Goal: Task Accomplishment & Management: Use online tool/utility

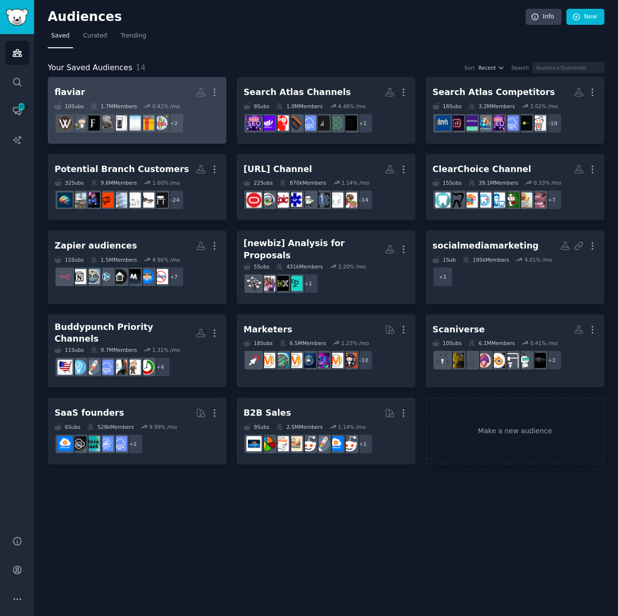
click at [113, 90] on h2 "flaviar More" at bounding box center [137, 92] width 165 height 17
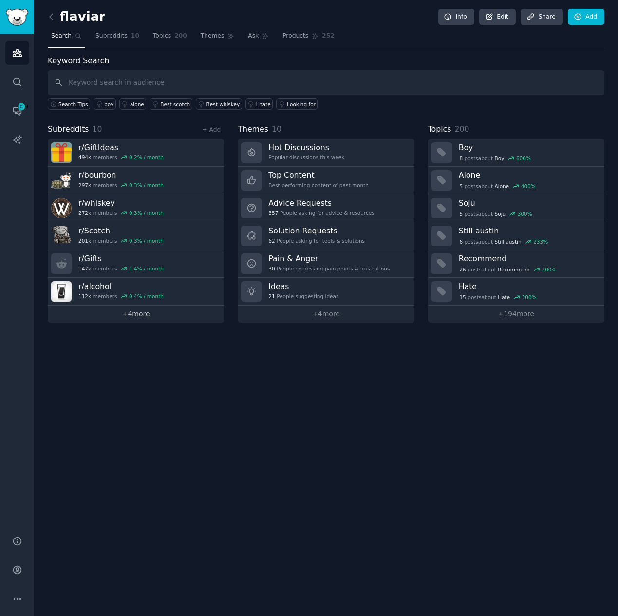
click at [137, 314] on link "+ 4 more" at bounding box center [136, 313] width 176 height 17
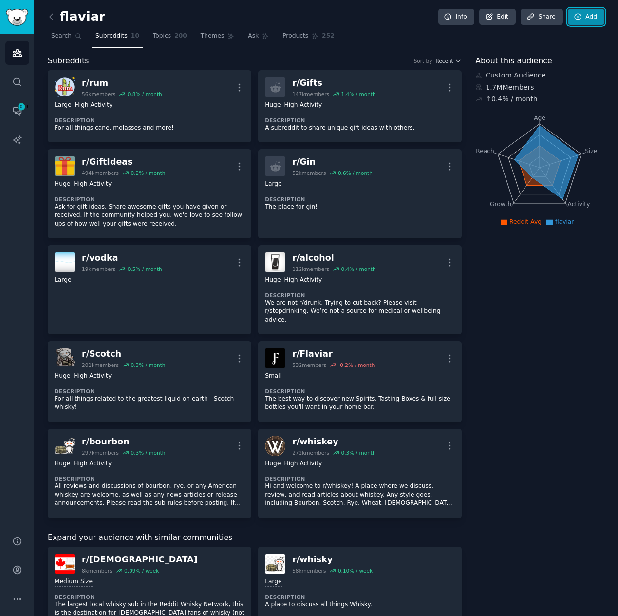
click at [580, 18] on link "Add" at bounding box center [586, 17] width 37 height 17
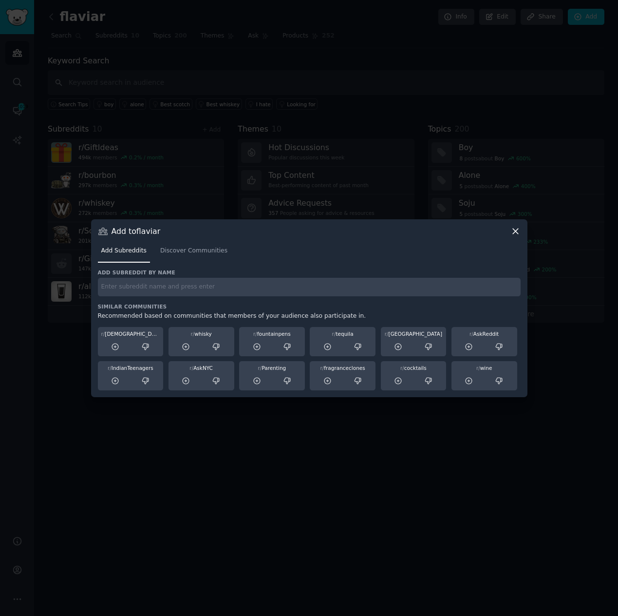
click at [147, 303] on h3 "Similar Communities" at bounding box center [309, 306] width 423 height 7
click at [157, 292] on input "text" at bounding box center [309, 287] width 423 height 19
type input "tequila"
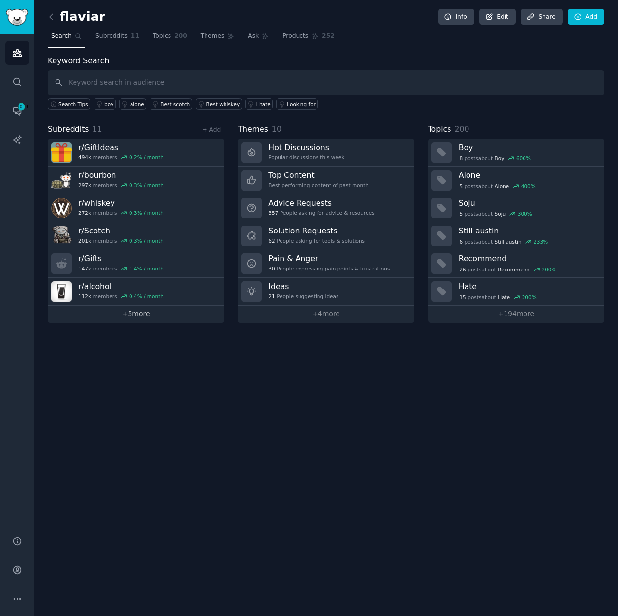
click at [153, 315] on link "+ 5 more" at bounding box center [136, 313] width 176 height 17
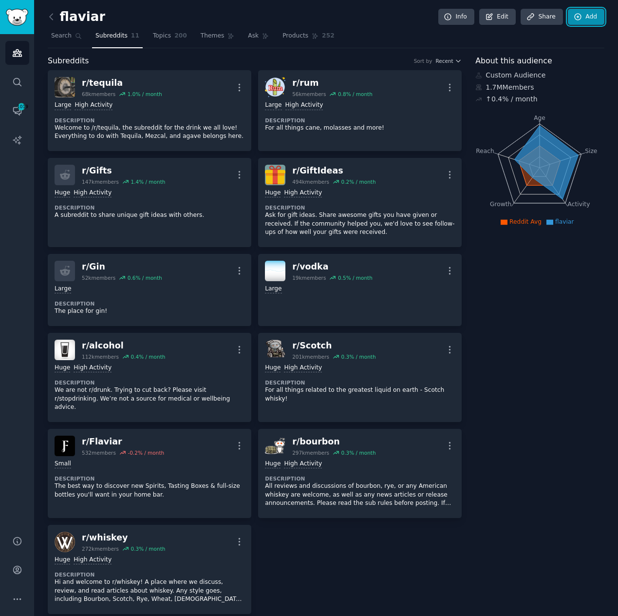
click at [585, 21] on link "Add" at bounding box center [586, 17] width 37 height 17
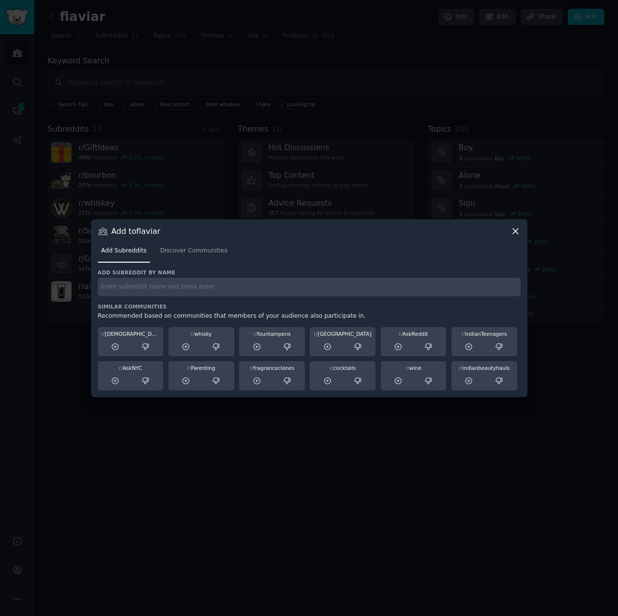
click at [186, 266] on div "Add Subreddits Discover Communities" at bounding box center [309, 252] width 423 height 33
click at [187, 287] on input "text" at bounding box center [309, 287] width 423 height 19
click at [193, 253] on span "Discover Communities" at bounding box center [193, 250] width 67 height 9
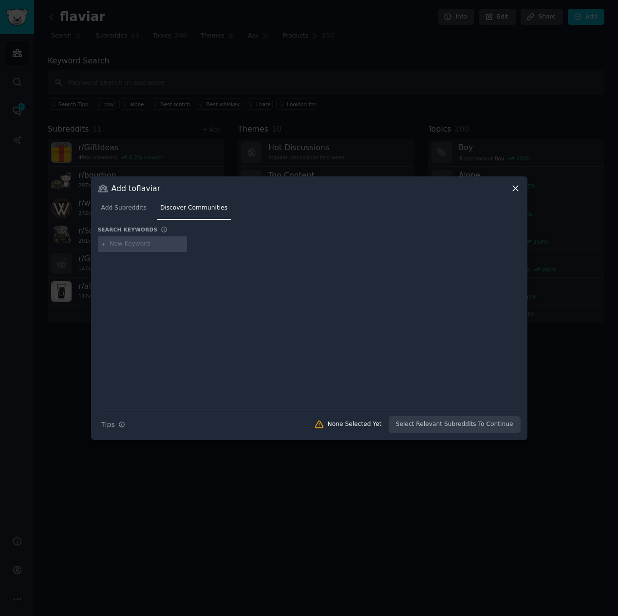
click at [144, 246] on input "text" at bounding box center [147, 244] width 74 height 9
type input "mezcal"
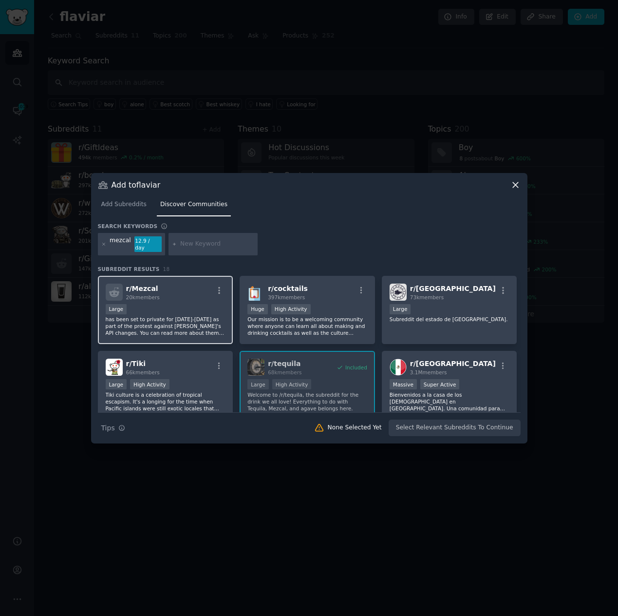
click at [176, 304] on div "Large" at bounding box center [166, 310] width 120 height 12
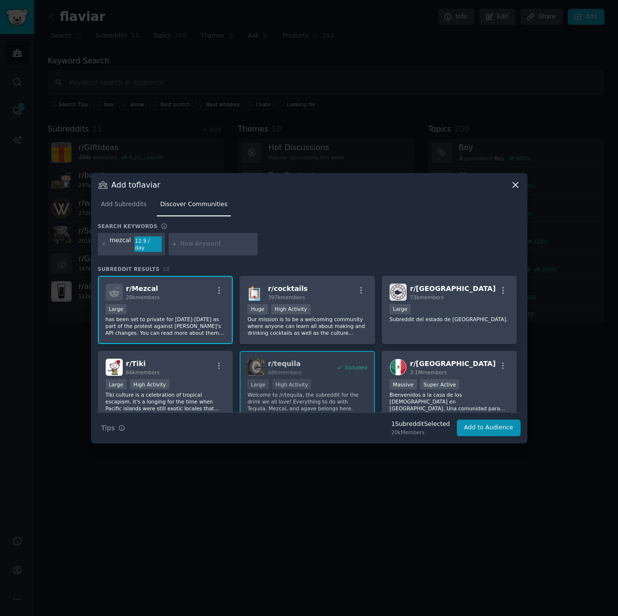
click at [196, 244] on input "text" at bounding box center [217, 244] width 74 height 9
type input "[PERSON_NAME]"
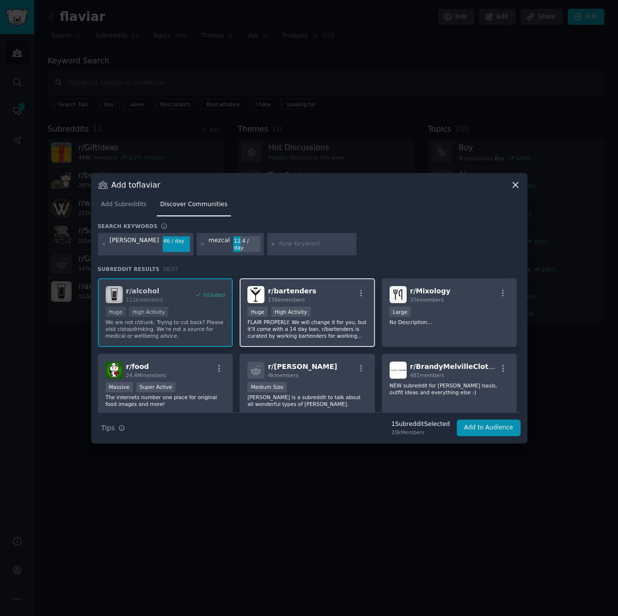
scroll to position [247, 0]
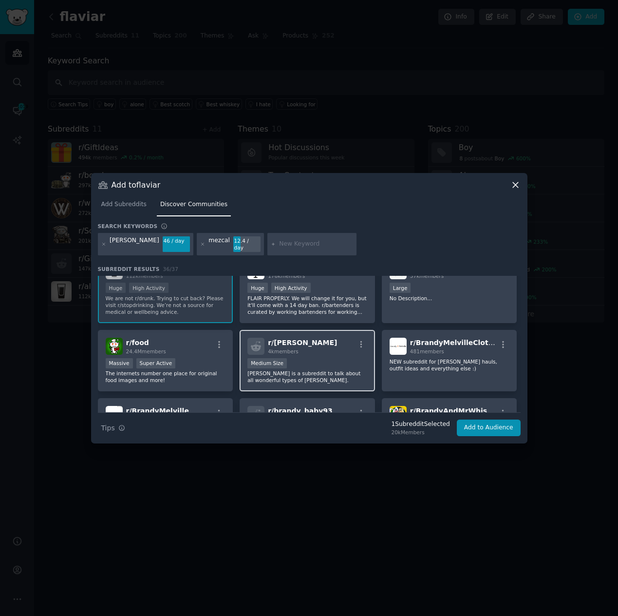
click at [322, 347] on div "r/ [PERSON_NAME] 4k members" at bounding box center [307, 346] width 120 height 17
click at [279, 243] on input "text" at bounding box center [316, 244] width 74 height 9
type input "cognac"
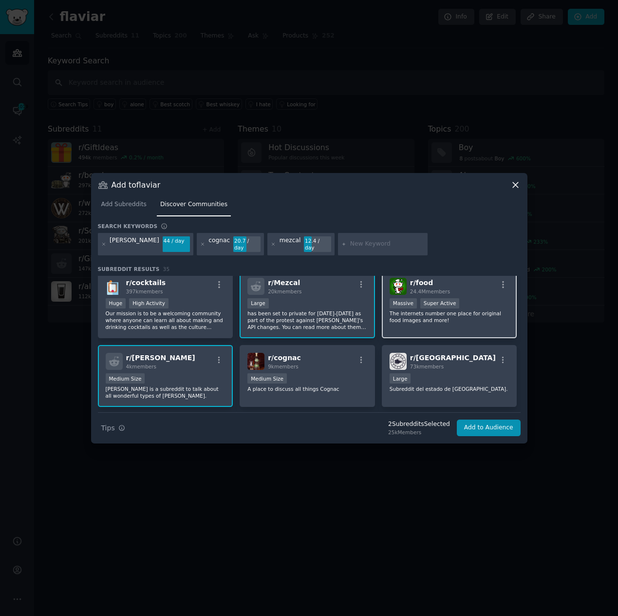
scroll to position [8, 0]
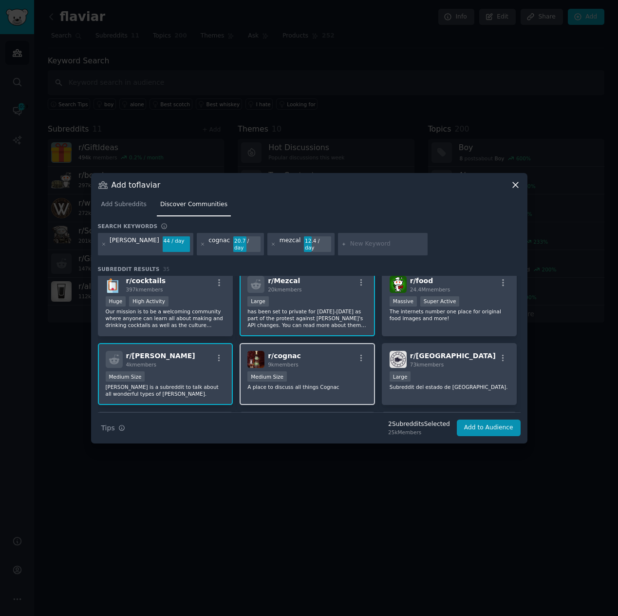
click at [312, 356] on div "r/ cognac 9k members" at bounding box center [307, 359] width 120 height 17
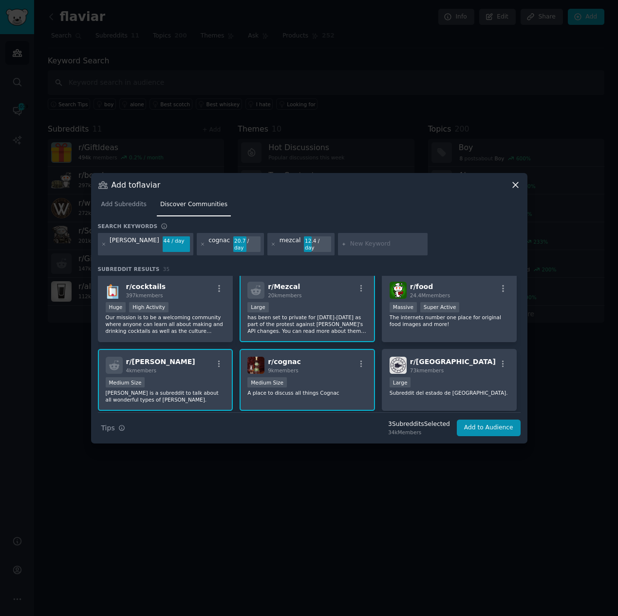
scroll to position [0, 0]
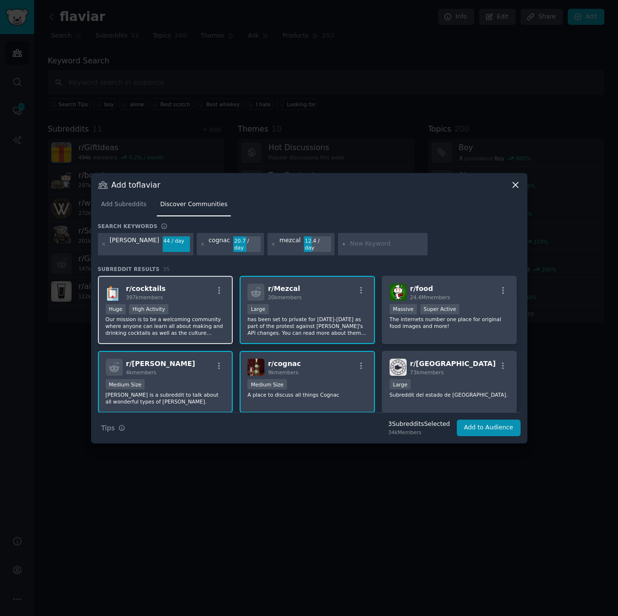
click at [173, 288] on div "r/ cocktails 397k members" at bounding box center [166, 291] width 120 height 17
click at [487, 424] on button "Add to Audience" at bounding box center [489, 427] width 64 height 17
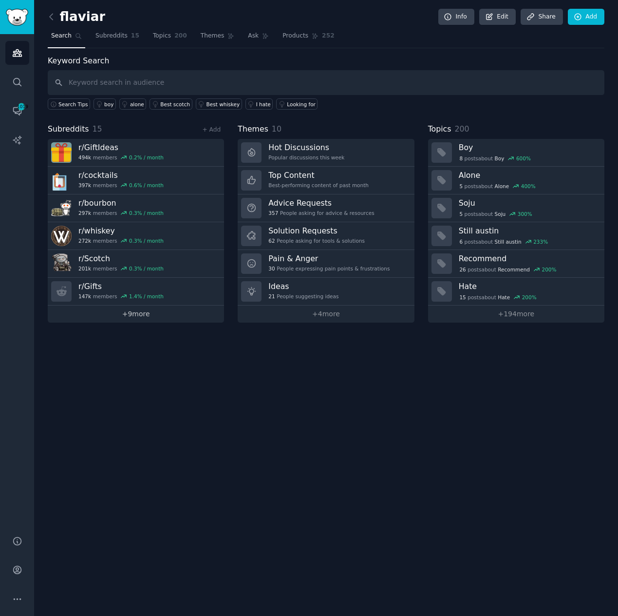
click at [125, 316] on link "+ 9 more" at bounding box center [136, 313] width 176 height 17
